Goal: Obtain resource: Obtain resource

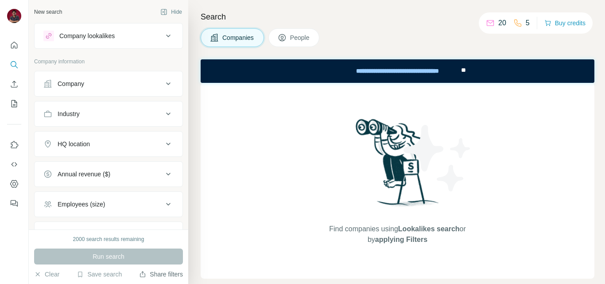
click at [163, 276] on button "Share filters" at bounding box center [161, 274] width 44 height 9
click at [163, 35] on icon at bounding box center [168, 36] width 11 height 11
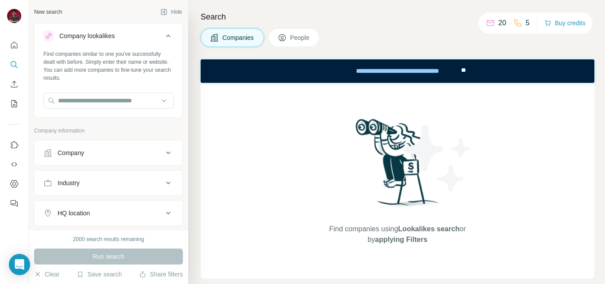
click at [163, 35] on icon at bounding box center [168, 36] width 11 height 11
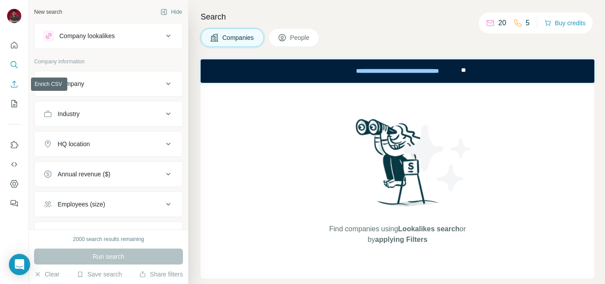
click at [16, 85] on icon "Enrich CSV" at bounding box center [14, 84] width 9 height 9
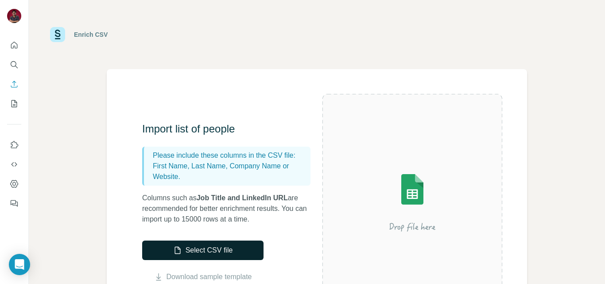
click at [191, 246] on button "Select CSV file" at bounding box center [202, 249] width 121 height 19
click at [179, 248] on icon "button" at bounding box center [177, 250] width 9 height 9
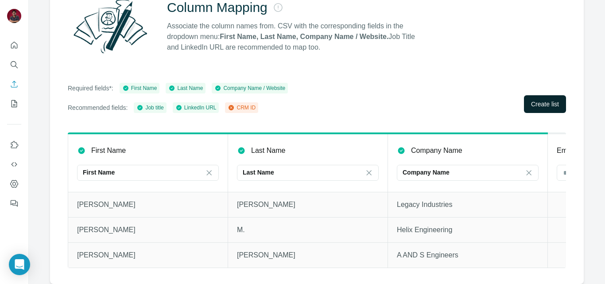
click at [540, 100] on span "Create list" at bounding box center [545, 104] width 28 height 9
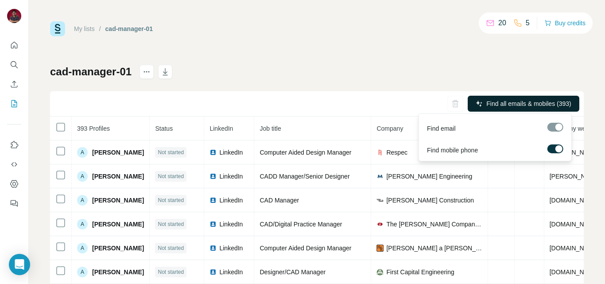
click at [524, 104] on span "Find all emails & mobiles (393)" at bounding box center [528, 103] width 85 height 9
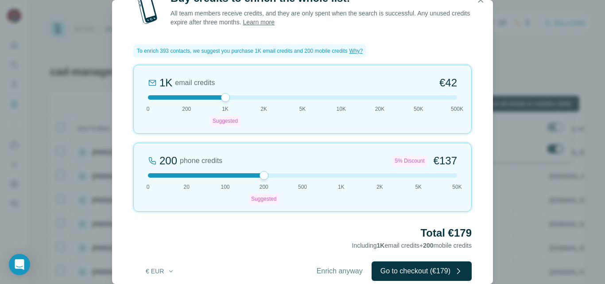
scroll to position [15, 0]
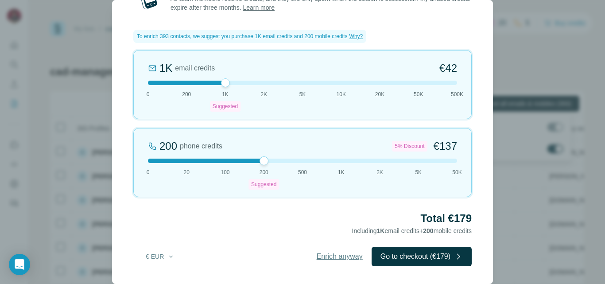
click at [347, 262] on button "Enrich anyway" at bounding box center [340, 256] width 64 height 19
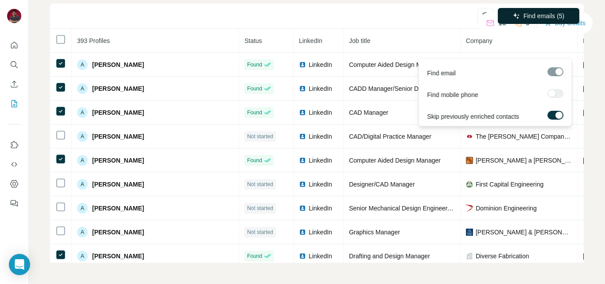
scroll to position [0, 0]
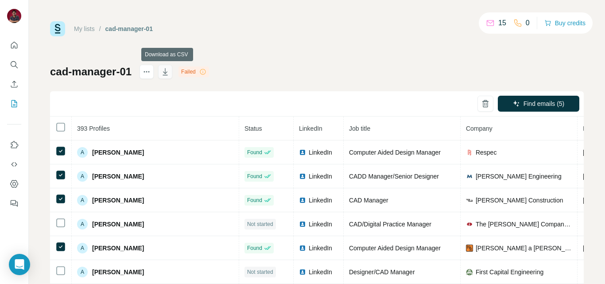
click at [168, 76] on icon "button" at bounding box center [165, 71] width 9 height 9
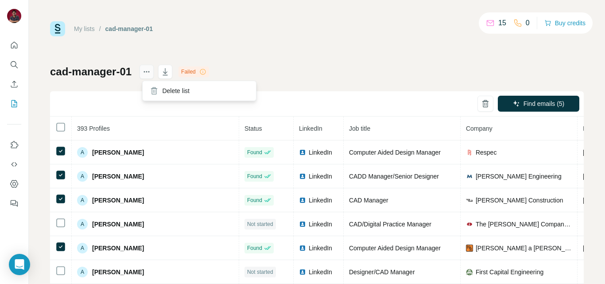
click at [150, 73] on icon "actions" at bounding box center [146, 71] width 9 height 9
click at [147, 72] on icon "actions" at bounding box center [146, 71] width 1 height 1
click at [150, 69] on icon "actions" at bounding box center [146, 71] width 9 height 9
click at [206, 71] on icon at bounding box center [202, 71] width 7 height 7
click at [151, 71] on icon "actions" at bounding box center [146, 71] width 9 height 9
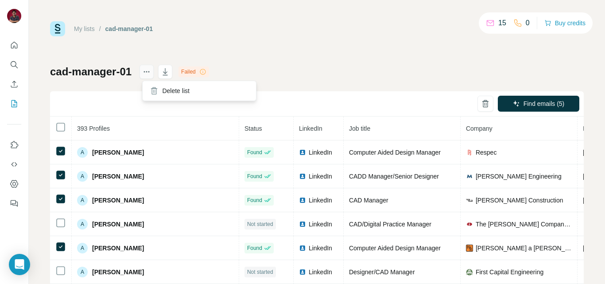
click at [149, 71] on icon "actions" at bounding box center [146, 71] width 9 height 9
click at [204, 72] on icon at bounding box center [202, 71] width 7 height 7
drag, startPoint x: 143, startPoint y: 157, endPoint x: 111, endPoint y: 101, distance: 64.2
click at [111, 101] on div "Find emails (5)" at bounding box center [316, 103] width 533 height 25
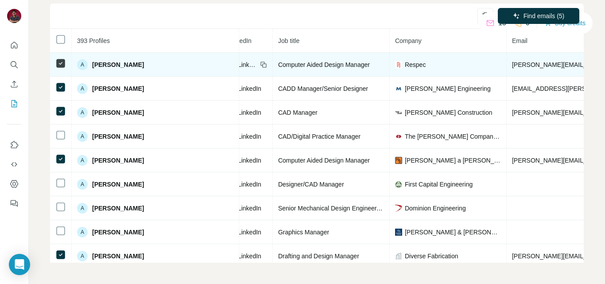
scroll to position [0, 89]
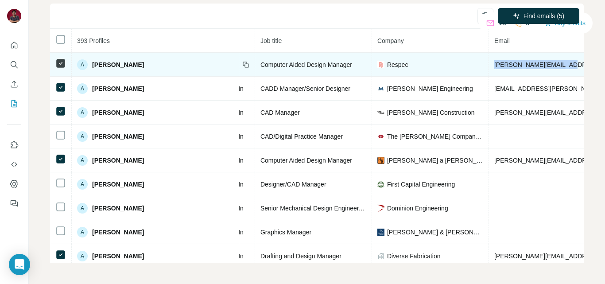
drag, startPoint x: 513, startPoint y: 65, endPoint x: 440, endPoint y: 70, distance: 73.2
click at [489, 70] on td "[PERSON_NAME][EMAIL_ADDRESS][PERSON_NAME][DOMAIN_NAME]" at bounding box center [598, 65] width 218 height 24
copy span "[PERSON_NAME][EMAIL_ADDRESS][PERSON_NAME][DOMAIN_NAME]"
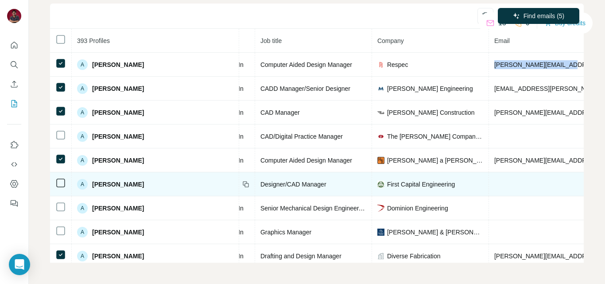
scroll to position [0, 0]
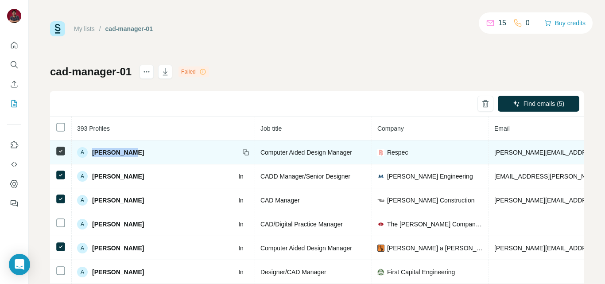
drag, startPoint x: 131, startPoint y: 149, endPoint x: 92, endPoint y: 154, distance: 39.8
click at [92, 154] on div "A [PERSON_NAME]" at bounding box center [155, 152] width 156 height 11
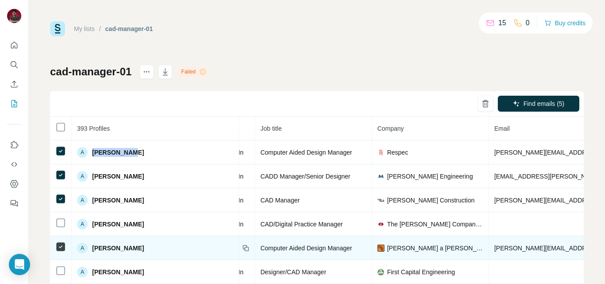
copy span "[PERSON_NAME]"
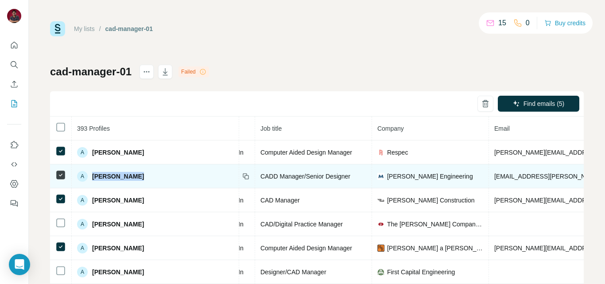
drag, startPoint x: 137, startPoint y: 175, endPoint x: 93, endPoint y: 173, distance: 43.9
click at [93, 173] on div "A [PERSON_NAME]" at bounding box center [155, 176] width 156 height 11
copy span "[PERSON_NAME]"
click at [489, 170] on td "[EMAIL_ADDRESS][PERSON_NAME][DOMAIN_NAME]" at bounding box center [598, 176] width 218 height 24
drag, startPoint x: 549, startPoint y: 176, endPoint x: 434, endPoint y: 173, distance: 115.1
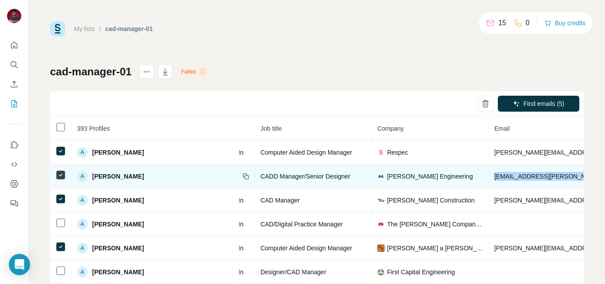
click at [489, 173] on td "[EMAIL_ADDRESS][PERSON_NAME][DOMAIN_NAME]" at bounding box center [598, 176] width 218 height 24
copy span "[EMAIL_ADDRESS][PERSON_NAME][DOMAIN_NAME]"
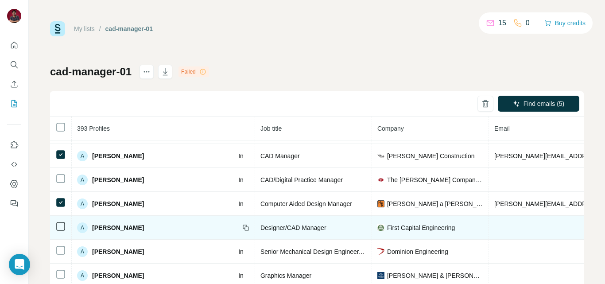
scroll to position [0, 89]
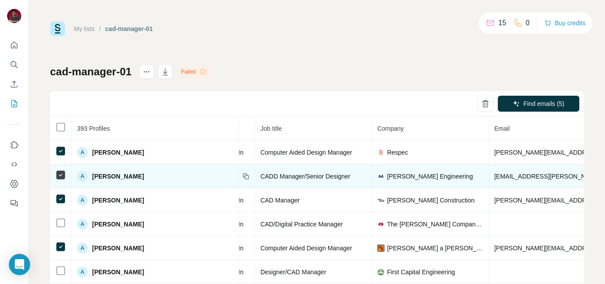
click at [405, 178] on div "[PERSON_NAME] Engineering" at bounding box center [430, 176] width 106 height 9
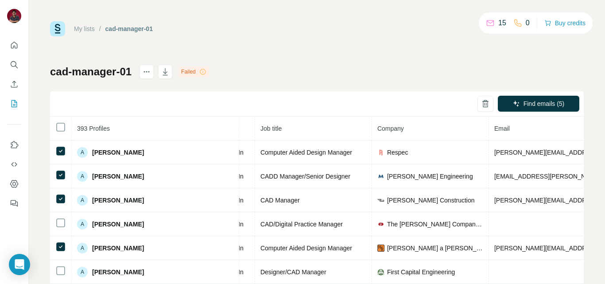
scroll to position [0, 316]
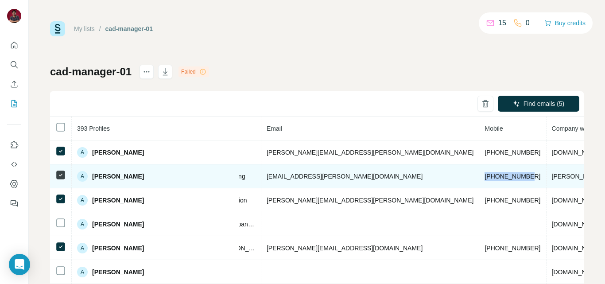
drag, startPoint x: 558, startPoint y: 176, endPoint x: 375, endPoint y: 174, distance: 182.4
click at [479, 174] on td "[PHONE_NUMBER]" at bounding box center [512, 176] width 67 height 24
copy span "[PHONE_NUMBER]"
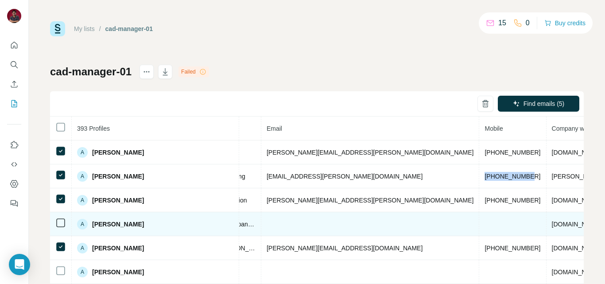
copy span "[PHONE_NUMBER]"
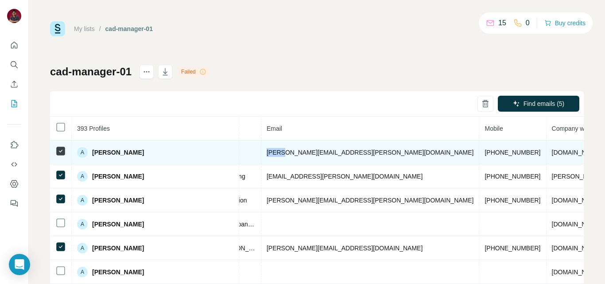
drag, startPoint x: 228, startPoint y: 153, endPoint x: 207, endPoint y: 154, distance: 20.8
click at [261, 154] on td "[PERSON_NAME][EMAIL_ADDRESS][PERSON_NAME][DOMAIN_NAME]" at bounding box center [370, 152] width 218 height 24
click at [266, 151] on span "[PERSON_NAME][EMAIL_ADDRESS][PERSON_NAME][DOMAIN_NAME]" at bounding box center [369, 152] width 207 height 7
drag, startPoint x: 245, startPoint y: 151, endPoint x: 232, endPoint y: 154, distance: 13.2
click at [266, 154] on span "[PERSON_NAME][EMAIL_ADDRESS][PERSON_NAME][DOMAIN_NAME]" at bounding box center [369, 152] width 207 height 7
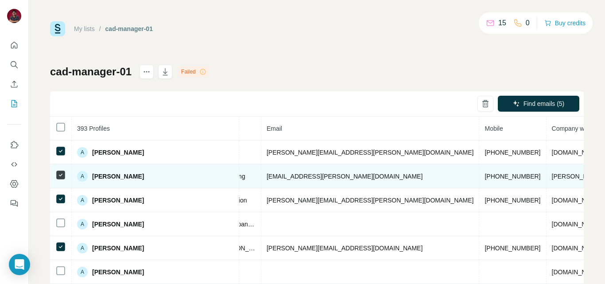
click at [261, 168] on td "[EMAIL_ADDRESS][PERSON_NAME][DOMAIN_NAME]" at bounding box center [370, 176] width 218 height 24
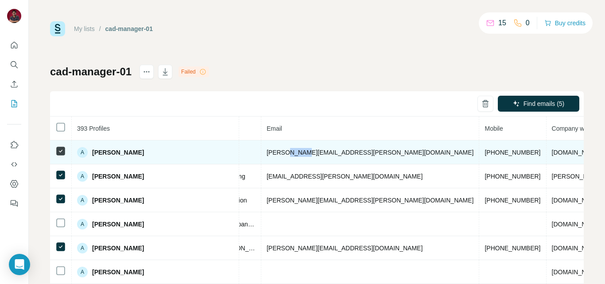
drag, startPoint x: 231, startPoint y: 153, endPoint x: 246, endPoint y: 151, distance: 14.7
click at [266, 151] on span "[PERSON_NAME][EMAIL_ADDRESS][PERSON_NAME][DOMAIN_NAME]" at bounding box center [369, 152] width 207 height 7
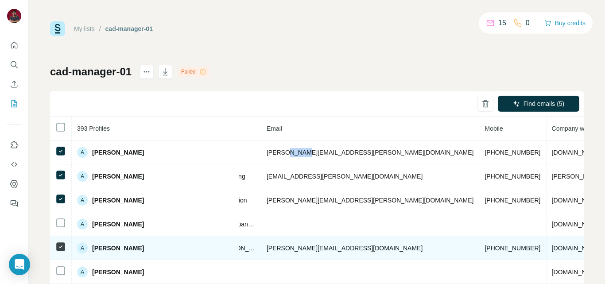
copy span "[PERSON_NAME]"
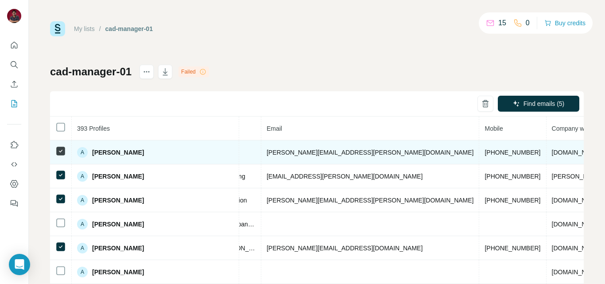
click at [289, 149] on td "[PERSON_NAME][EMAIL_ADDRESS][PERSON_NAME][DOMAIN_NAME]" at bounding box center [370, 152] width 218 height 24
drag, startPoint x: 289, startPoint y: 150, endPoint x: 210, endPoint y: 148, distance: 79.3
click at [261, 148] on td "[PERSON_NAME][EMAIL_ADDRESS][PERSON_NAME][DOMAIN_NAME]" at bounding box center [370, 152] width 218 height 24
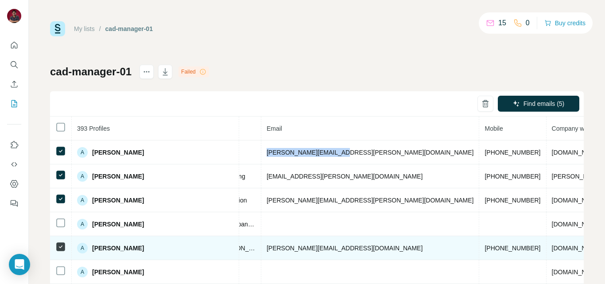
copy span "[PERSON_NAME][EMAIL_ADDRESS][PERSON_NAME][DOMAIN_NAME]"
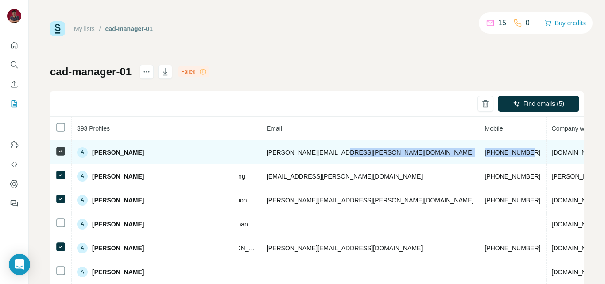
drag, startPoint x: 372, startPoint y: 150, endPoint x: 308, endPoint y: 153, distance: 64.3
click at [308, 153] on tr "A [PERSON_NAME] Found LinkedIn Computer Aided Design Manager Respec [PERSON_NAM…" at bounding box center [250, 152] width 1033 height 24
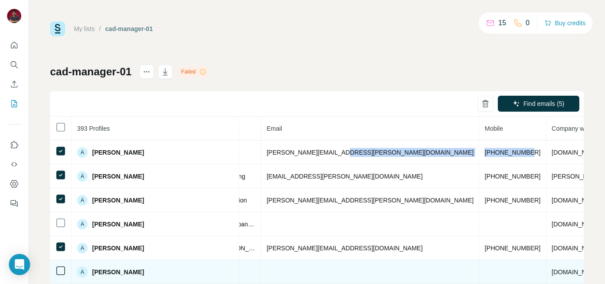
copy tr "[PHONE_NUMBER]"
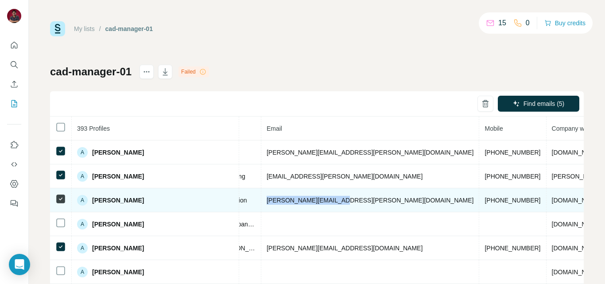
drag, startPoint x: 284, startPoint y: 201, endPoint x: 210, endPoint y: 204, distance: 73.5
click at [261, 204] on td "[PERSON_NAME][EMAIL_ADDRESS][PERSON_NAME][DOMAIN_NAME]" at bounding box center [370, 200] width 218 height 24
copy span "[PERSON_NAME][EMAIL_ADDRESS][PERSON_NAME][DOMAIN_NAME]"
click at [106, 199] on span "[PERSON_NAME]" at bounding box center [118, 200] width 52 height 9
drag, startPoint x: 106, startPoint y: 199, endPoint x: 92, endPoint y: 201, distance: 14.8
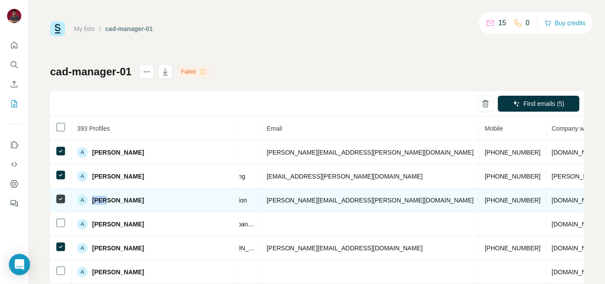
click at [92, 201] on div "A [PERSON_NAME]" at bounding box center [110, 200] width 67 height 11
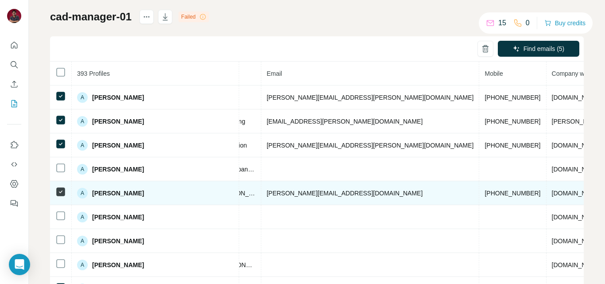
click at [133, 188] on div "A [PERSON_NAME]" at bounding box center [155, 193] width 156 height 11
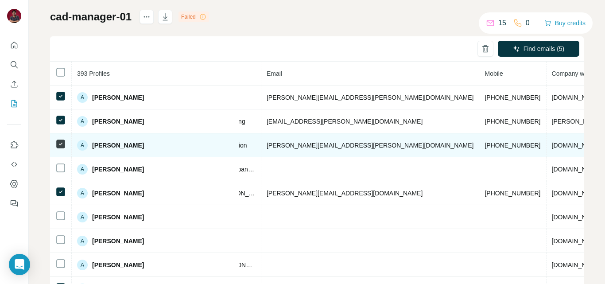
click at [109, 148] on span "[PERSON_NAME]" at bounding box center [118, 145] width 52 height 9
drag, startPoint x: 108, startPoint y: 145, endPoint x: 94, endPoint y: 144, distance: 14.6
click at [94, 144] on span "[PERSON_NAME]" at bounding box center [118, 145] width 52 height 9
drag, startPoint x: 285, startPoint y: 144, endPoint x: 206, endPoint y: 145, distance: 79.2
click at [261, 145] on td "[PERSON_NAME][EMAIL_ADDRESS][PERSON_NAME][DOMAIN_NAME]" at bounding box center [370, 145] width 218 height 24
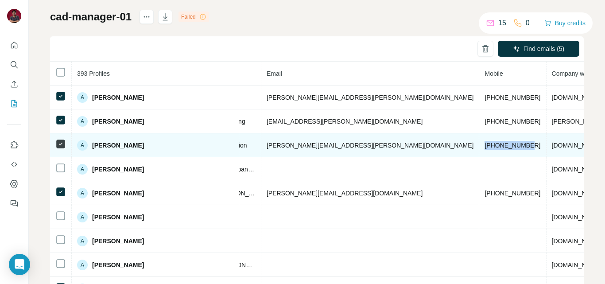
drag, startPoint x: 374, startPoint y: 146, endPoint x: 327, endPoint y: 148, distance: 47.4
click at [479, 148] on td "[PHONE_NUMBER]" at bounding box center [512, 145] width 67 height 24
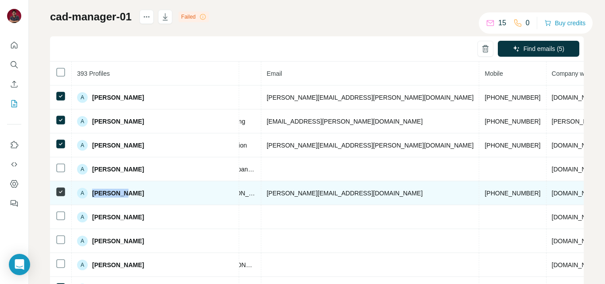
drag, startPoint x: 127, startPoint y: 194, endPoint x: 92, endPoint y: 193, distance: 35.4
click at [92, 193] on div "A [PERSON_NAME]" at bounding box center [155, 193] width 156 height 11
drag, startPoint x: 292, startPoint y: 193, endPoint x: 212, endPoint y: 194, distance: 80.1
click at [261, 194] on td "[PERSON_NAME][EMAIL_ADDRESS][DOMAIN_NAME]" at bounding box center [370, 193] width 218 height 24
drag, startPoint x: 374, startPoint y: 190, endPoint x: 332, endPoint y: 190, distance: 41.6
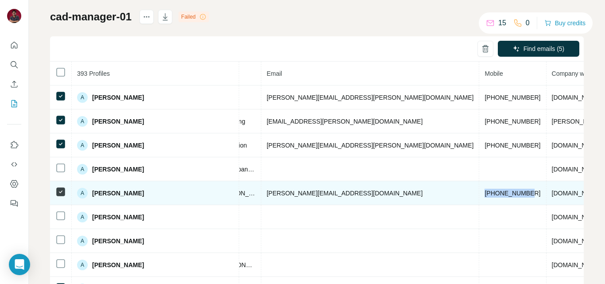
click at [484, 190] on span "[PHONE_NUMBER]" at bounding box center [512, 192] width 56 height 7
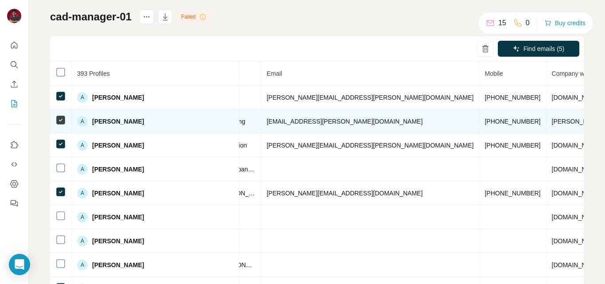
click at [484, 119] on span "[PHONE_NUMBER]" at bounding box center [512, 121] width 56 height 7
drag, startPoint x: 373, startPoint y: 120, endPoint x: 329, endPoint y: 122, distance: 44.3
click at [479, 123] on td "[PHONE_NUMBER]" at bounding box center [512, 121] width 67 height 24
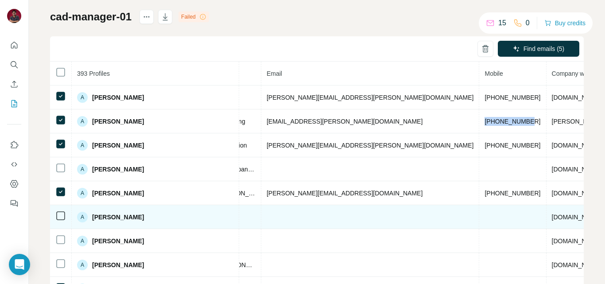
scroll to position [89, 316]
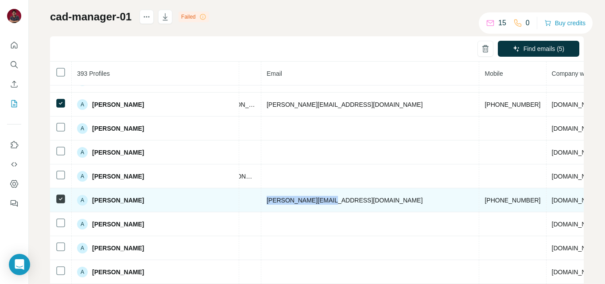
drag, startPoint x: 279, startPoint y: 199, endPoint x: 212, endPoint y: 195, distance: 67.8
click at [261, 195] on td "[PERSON_NAME][EMAIL_ADDRESS][DOMAIN_NAME]" at bounding box center [370, 200] width 218 height 24
drag, startPoint x: 124, startPoint y: 200, endPoint x: 112, endPoint y: 204, distance: 12.5
click at [112, 204] on span "[PERSON_NAME]" at bounding box center [118, 200] width 52 height 9
drag, startPoint x: 286, startPoint y: 200, endPoint x: 210, endPoint y: 201, distance: 75.7
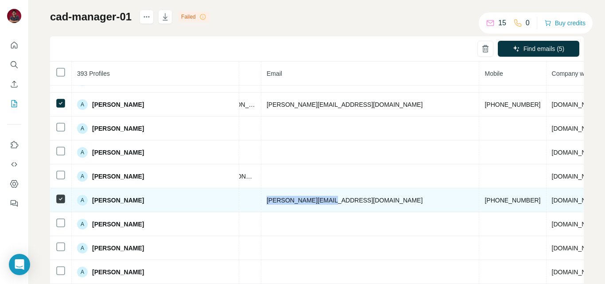
click at [261, 201] on td "[PERSON_NAME][EMAIL_ADDRESS][DOMAIN_NAME]" at bounding box center [370, 200] width 218 height 24
drag, startPoint x: 373, startPoint y: 198, endPoint x: 331, endPoint y: 205, distance: 42.6
click at [479, 205] on td "[PHONE_NUMBER]" at bounding box center [512, 200] width 67 height 24
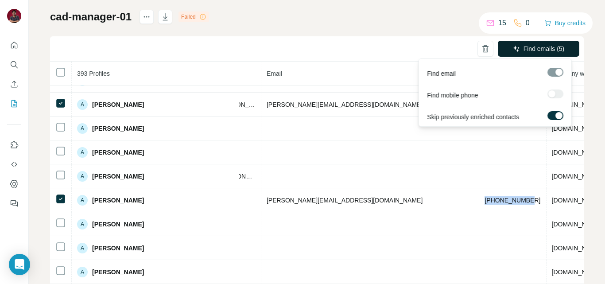
click at [540, 48] on span "Find emails (5)" at bounding box center [543, 48] width 41 height 9
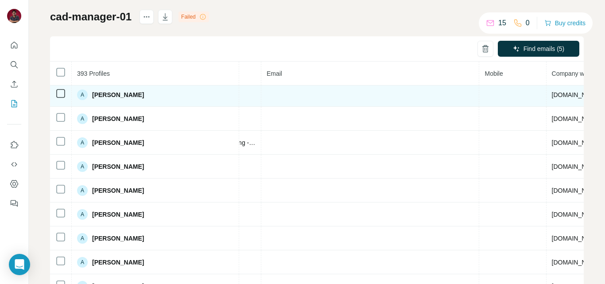
scroll to position [0, 316]
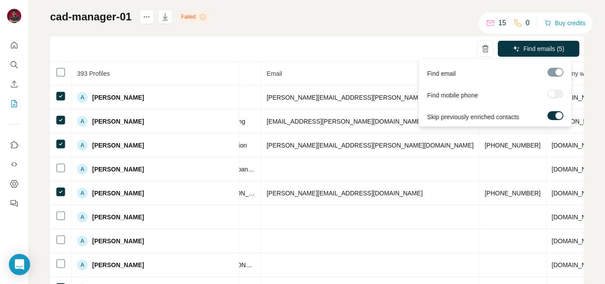
click at [554, 114] on label at bounding box center [555, 115] width 16 height 9
click at [538, 47] on span "Find emails (5)" at bounding box center [543, 48] width 41 height 9
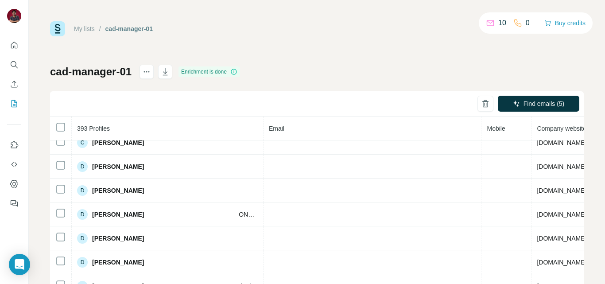
scroll to position [2185, 314]
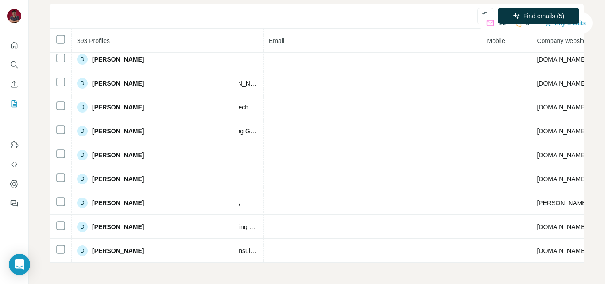
drag, startPoint x: 302, startPoint y: 262, endPoint x: 268, endPoint y: 264, distance: 34.1
click at [268, 264] on div "My lists / cad-manager-01 10 0 Buy credits cad-manager-01 Enrichment is done Fi…" at bounding box center [317, 142] width 576 height 284
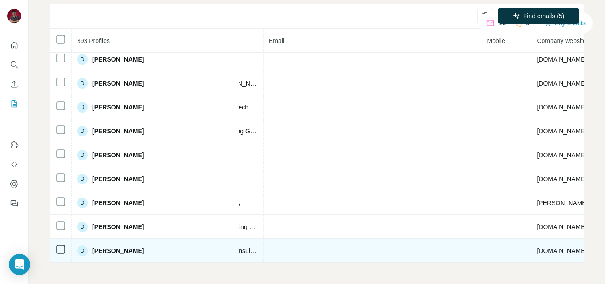
click at [269, 258] on td at bounding box center [372, 251] width 218 height 24
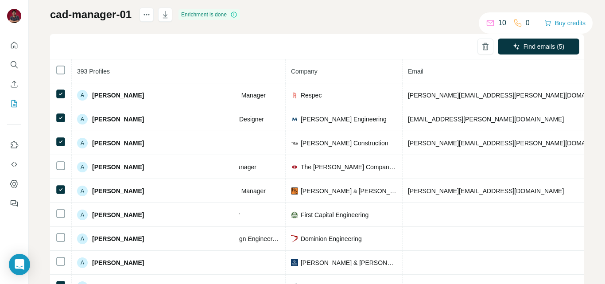
scroll to position [88, 0]
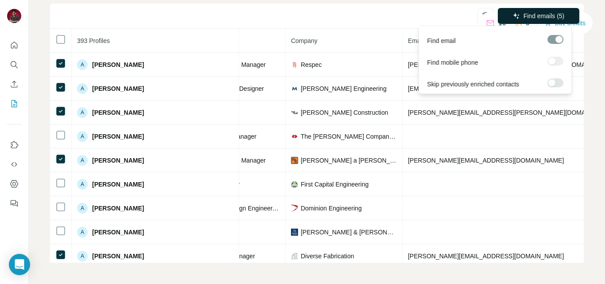
click at [523, 17] on span "Find emails (5)" at bounding box center [543, 16] width 41 height 9
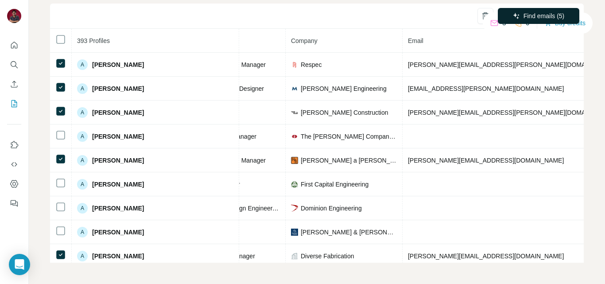
scroll to position [0, 0]
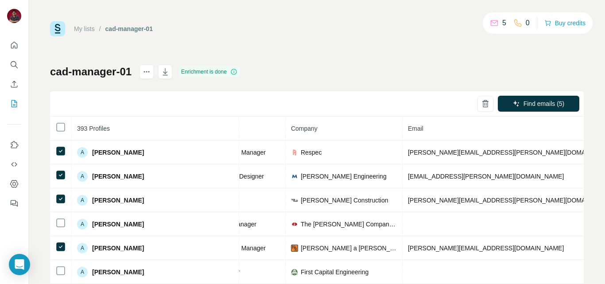
click at [502, 25] on p "5" at bounding box center [504, 23] width 4 height 11
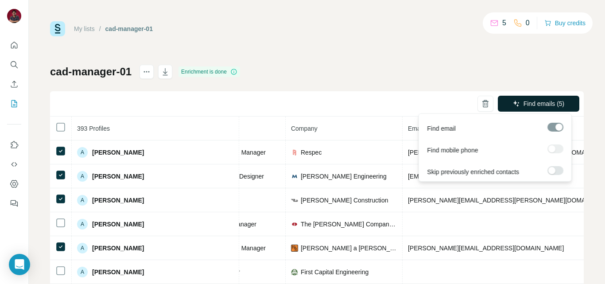
click at [526, 100] on span "Find emails (5)" at bounding box center [543, 103] width 41 height 9
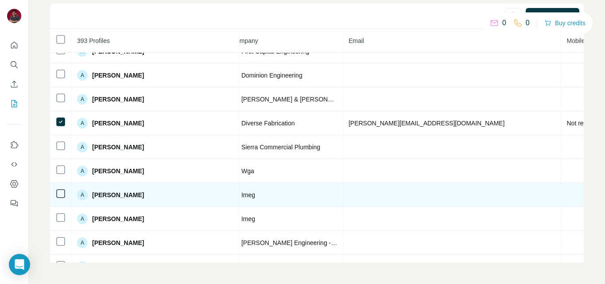
scroll to position [44, 234]
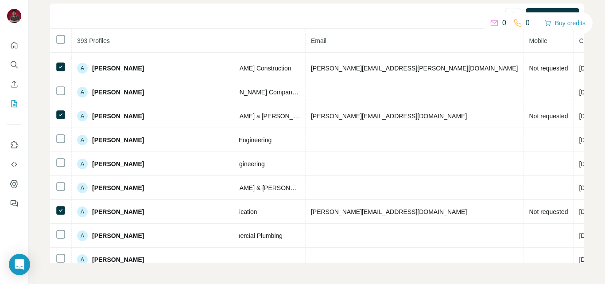
scroll to position [44, 290]
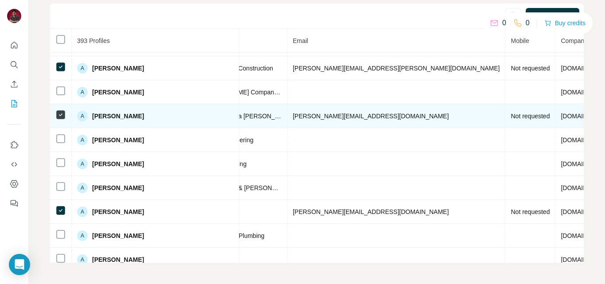
click at [555, 120] on td "[DOMAIN_NAME]" at bounding box center [611, 116] width 112 height 24
drag, startPoint x: 469, startPoint y: 119, endPoint x: 410, endPoint y: 119, distance: 59.3
click at [555, 119] on td "[DOMAIN_NAME]" at bounding box center [611, 116] width 112 height 24
